Goal: Check status: Check status

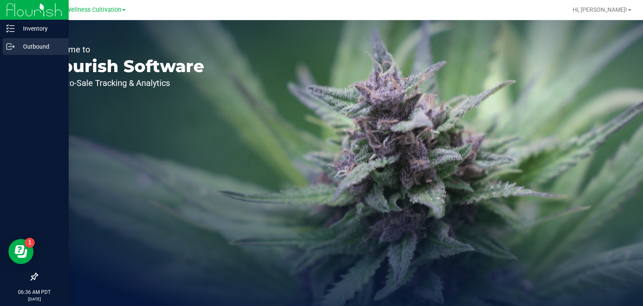
click at [13, 48] on icon at bounding box center [10, 46] width 8 height 8
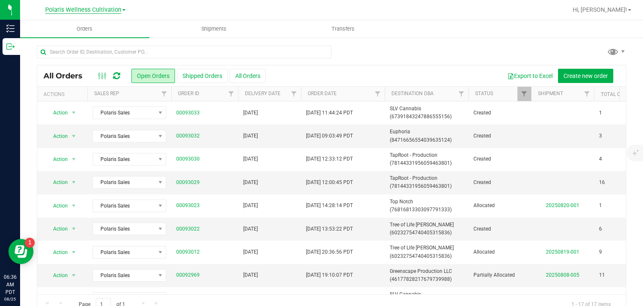
click at [109, 9] on span "Polaris Wellness Cultivation" at bounding box center [83, 10] width 76 height 8
click at [103, 39] on link "Polaris Wellness Production" at bounding box center [85, 40] width 122 height 11
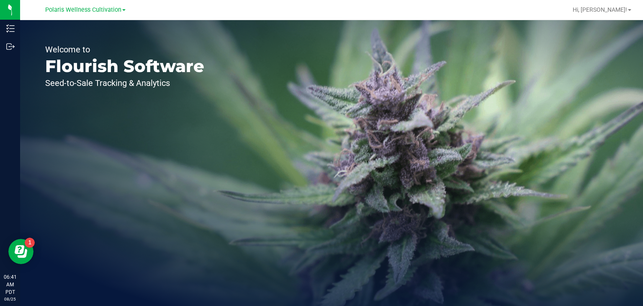
click at [260, 179] on div "Welcome to Flourish Software Seed-to-Sale Tracking & Analytics" at bounding box center [331, 162] width 623 height 285
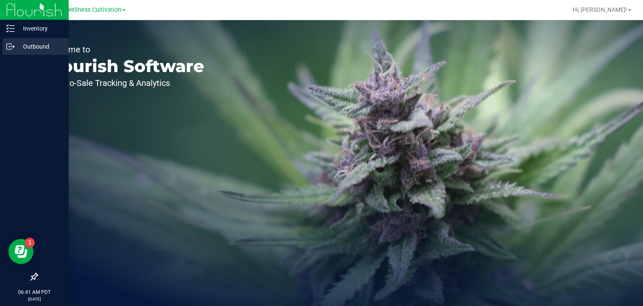
click at [14, 43] on icon at bounding box center [10, 46] width 8 height 8
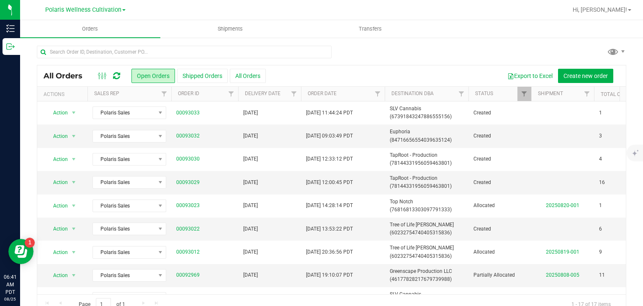
click at [123, 9] on link "Polaris Wellness Cultivation" at bounding box center [85, 9] width 80 height 8
click at [113, 37] on link "Polaris Wellness Production" at bounding box center [85, 40] width 122 height 11
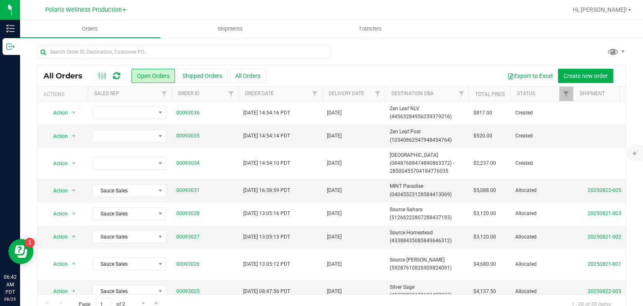
click at [308, 72] on div "Export to Excel Create new order" at bounding box center [443, 76] width 354 height 14
click at [114, 10] on span "Polaris Wellness Production" at bounding box center [83, 10] width 77 height 8
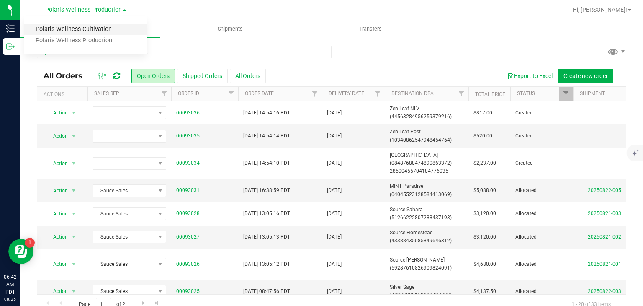
click at [109, 32] on link "Polaris Wellness Cultivation" at bounding box center [85, 29] width 122 height 11
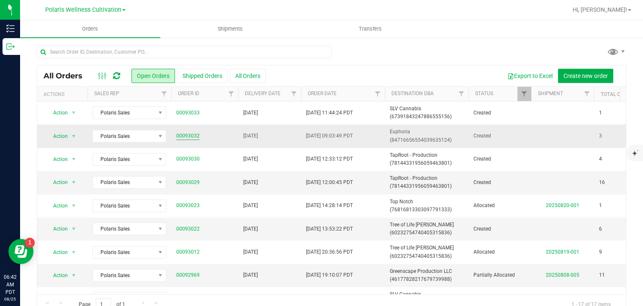
click at [195, 136] on link "00093032" at bounding box center [187, 136] width 23 height 8
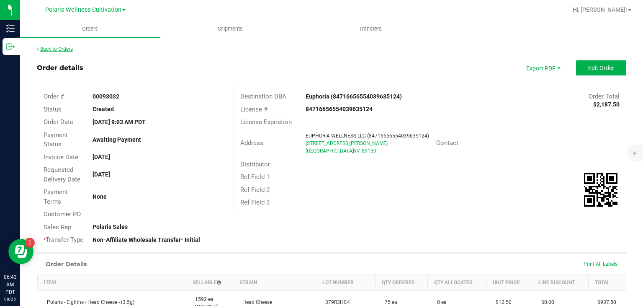
click at [70, 46] on link "Back to Orders" at bounding box center [55, 49] width 36 height 6
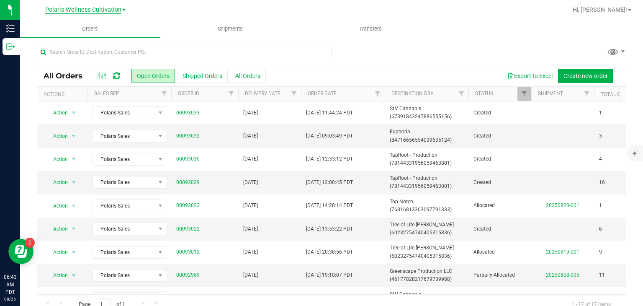
click at [97, 10] on span "Polaris Wellness Cultivation" at bounding box center [83, 10] width 76 height 8
click at [102, 37] on link "Polaris Wellness Production" at bounding box center [85, 40] width 122 height 11
